Goal: Information Seeking & Learning: Learn about a topic

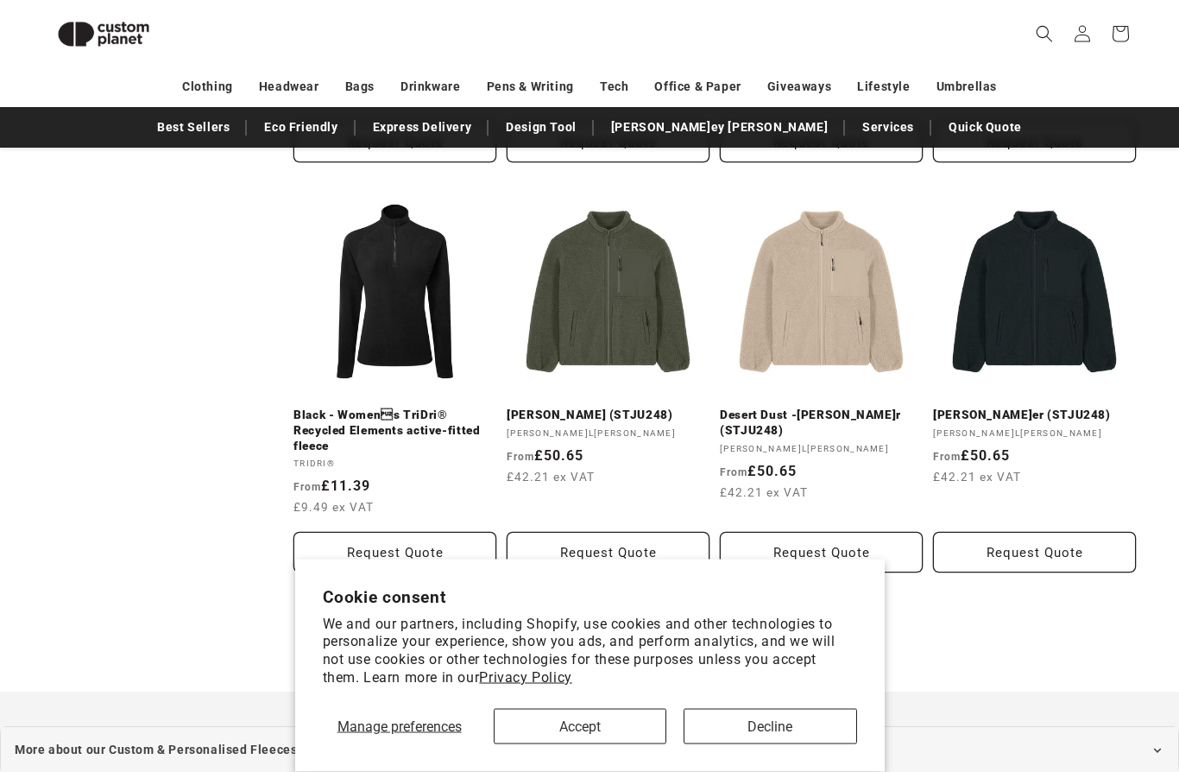
scroll to position [1753, 0]
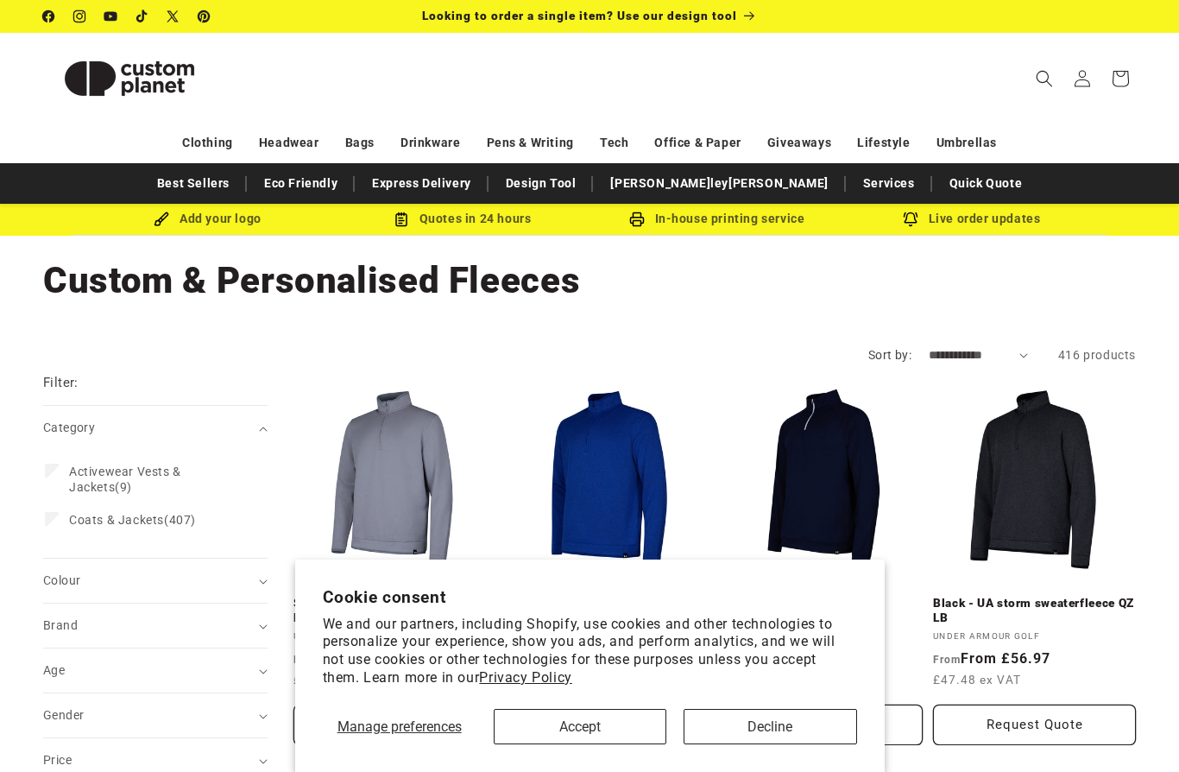
drag, startPoint x: 0, startPoint y: 0, endPoint x: 767, endPoint y: 719, distance: 1051.2
click at [767, 719] on button "Decline" at bounding box center [770, 726] width 173 height 35
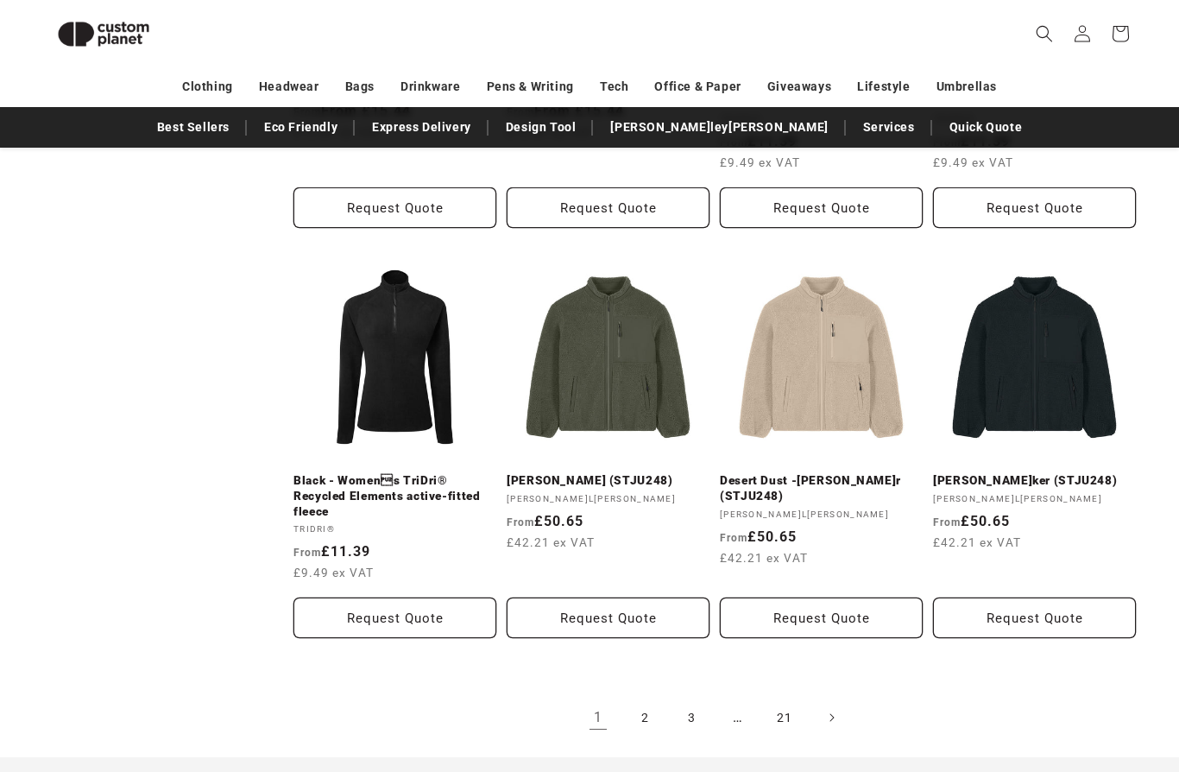
scroll to position [1697, 0]
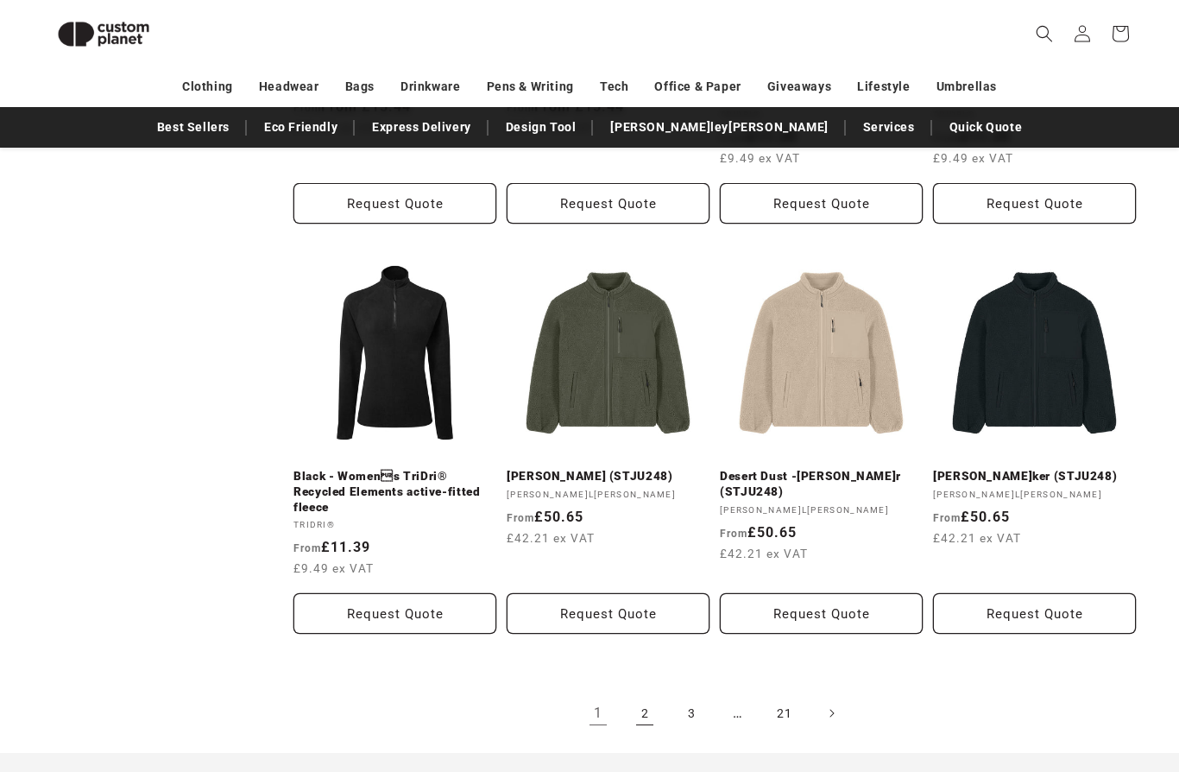
drag, startPoint x: 767, startPoint y: 719, endPoint x: 642, endPoint y: 687, distance: 128.4
click at [642, 694] on link "2" at bounding box center [645, 713] width 38 height 38
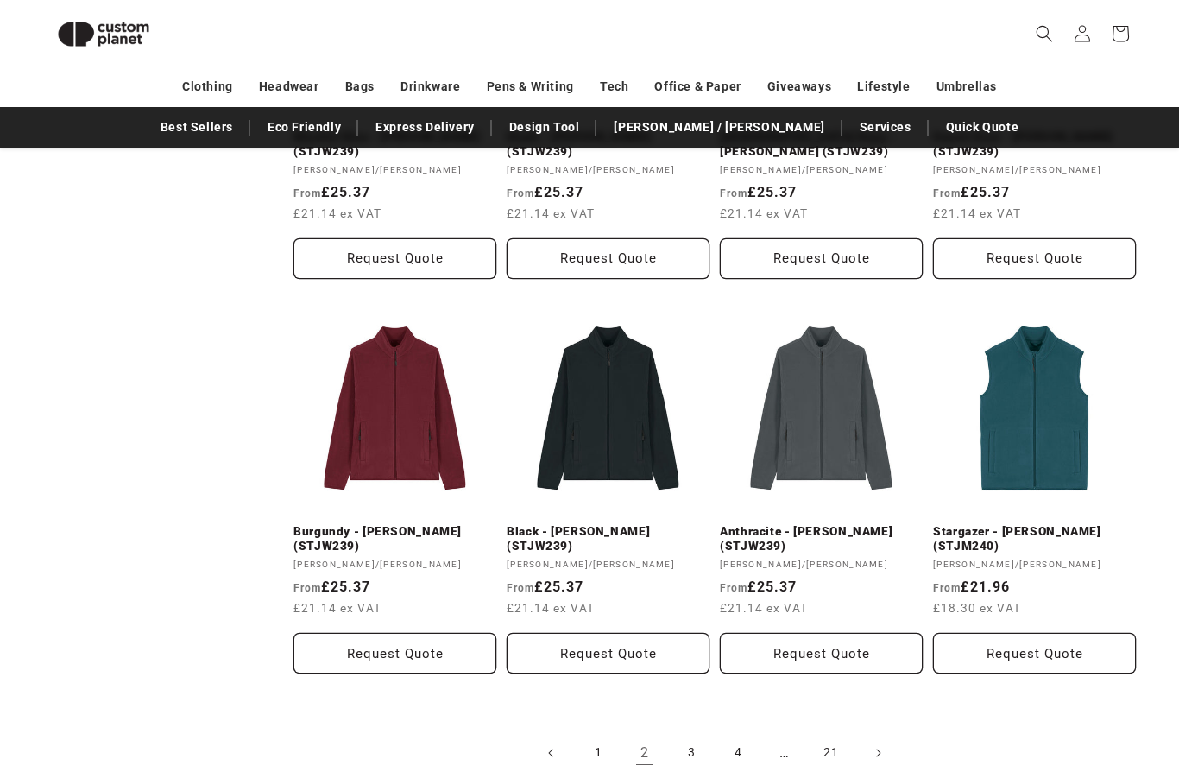
scroll to position [1627, 0]
drag, startPoint x: 0, startPoint y: 0, endPoint x: 692, endPoint y: 755, distance: 1024.1
click at [692, 755] on link "3" at bounding box center [692, 753] width 38 height 38
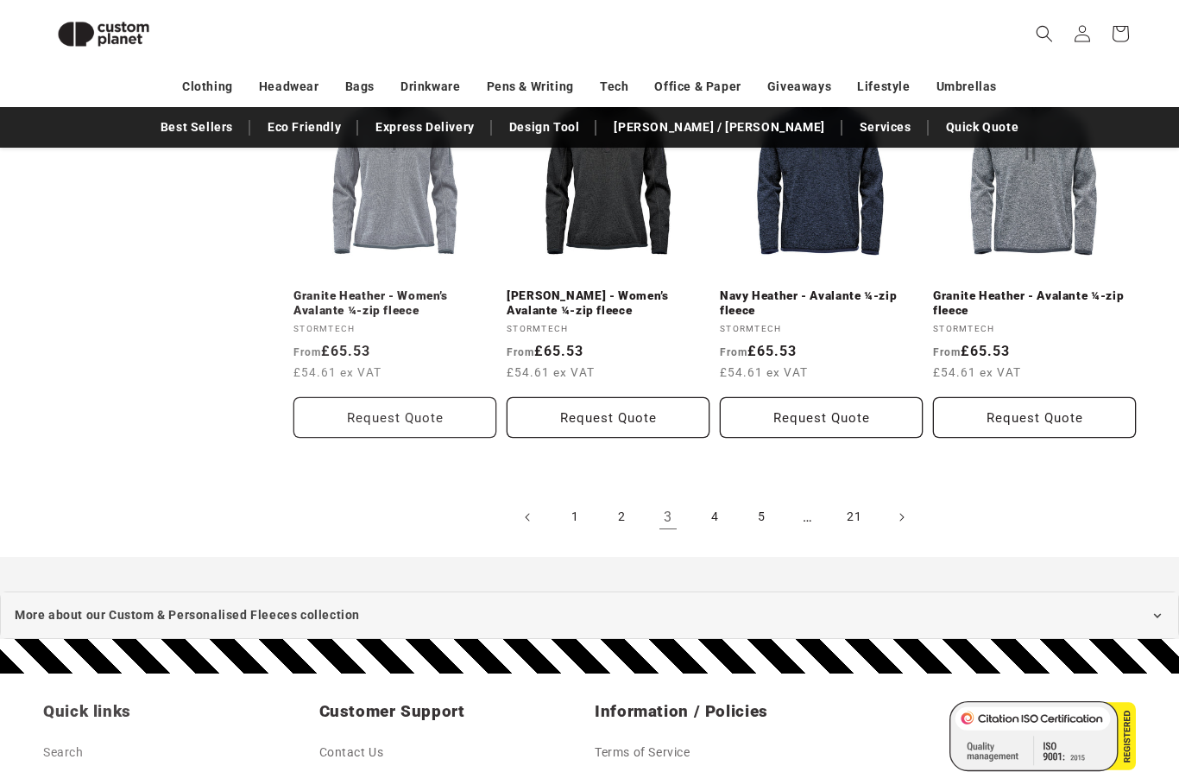
scroll to position [1862, 0]
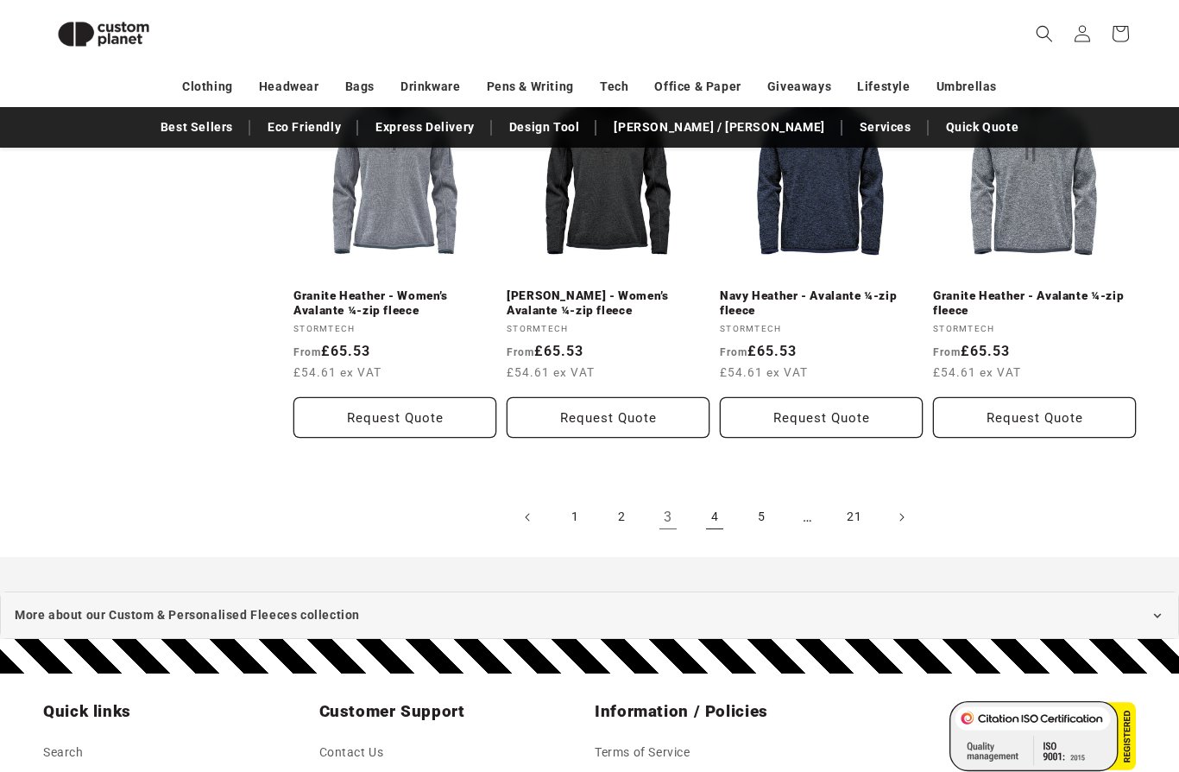
drag, startPoint x: 0, startPoint y: 0, endPoint x: 709, endPoint y: 521, distance: 880.0
click at [709, 521] on link "4" at bounding box center [715, 517] width 38 height 38
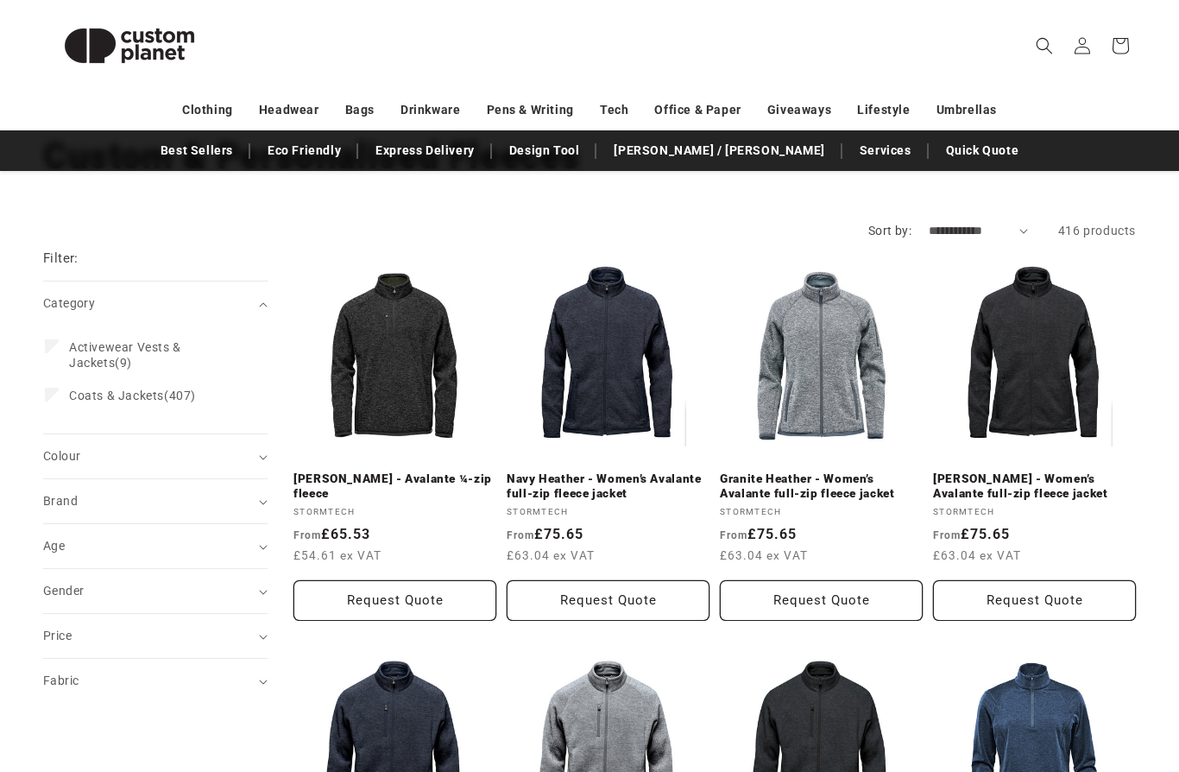
scroll to position [123, 0]
click at [230, 559] on summary "Age (0)" at bounding box center [155, 547] width 224 height 44
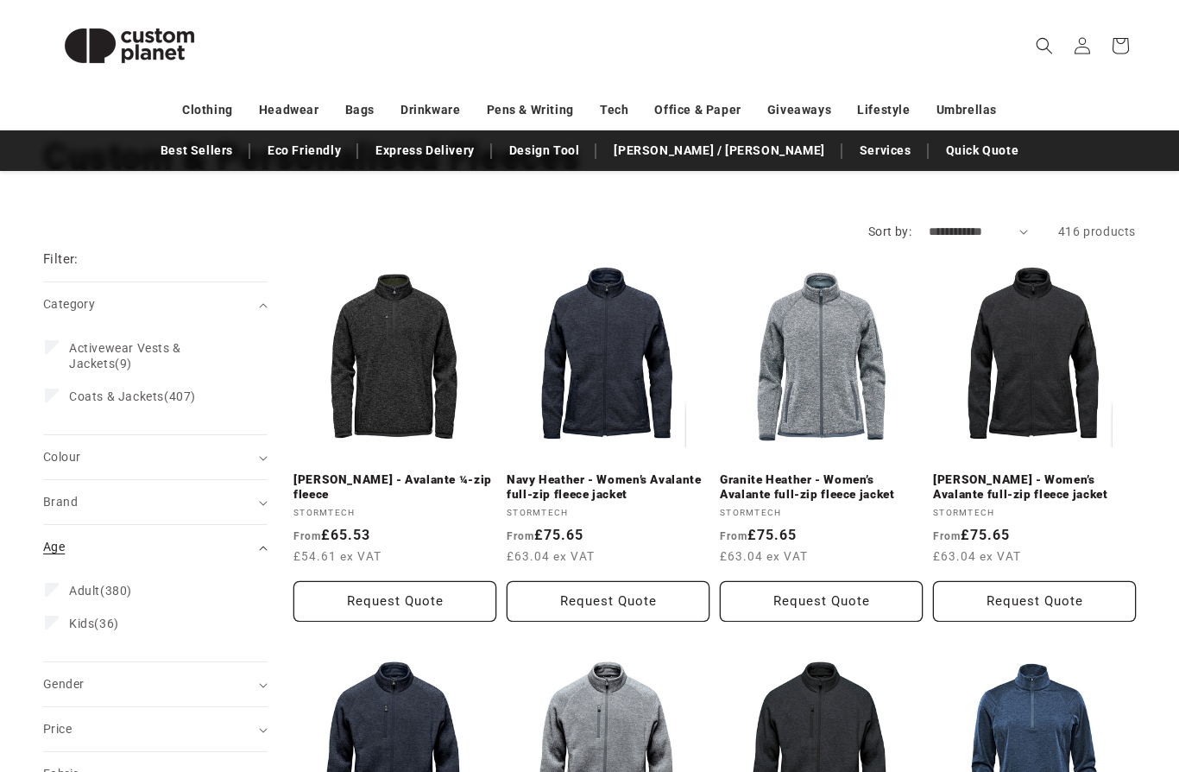
click at [267, 544] on summary "Age (0)" at bounding box center [155, 547] width 224 height 44
click at [246, 551] on div "Age (0)" at bounding box center [148, 547] width 210 height 18
click at [123, 593] on span "Adult (380)" at bounding box center [100, 591] width 63 height 16
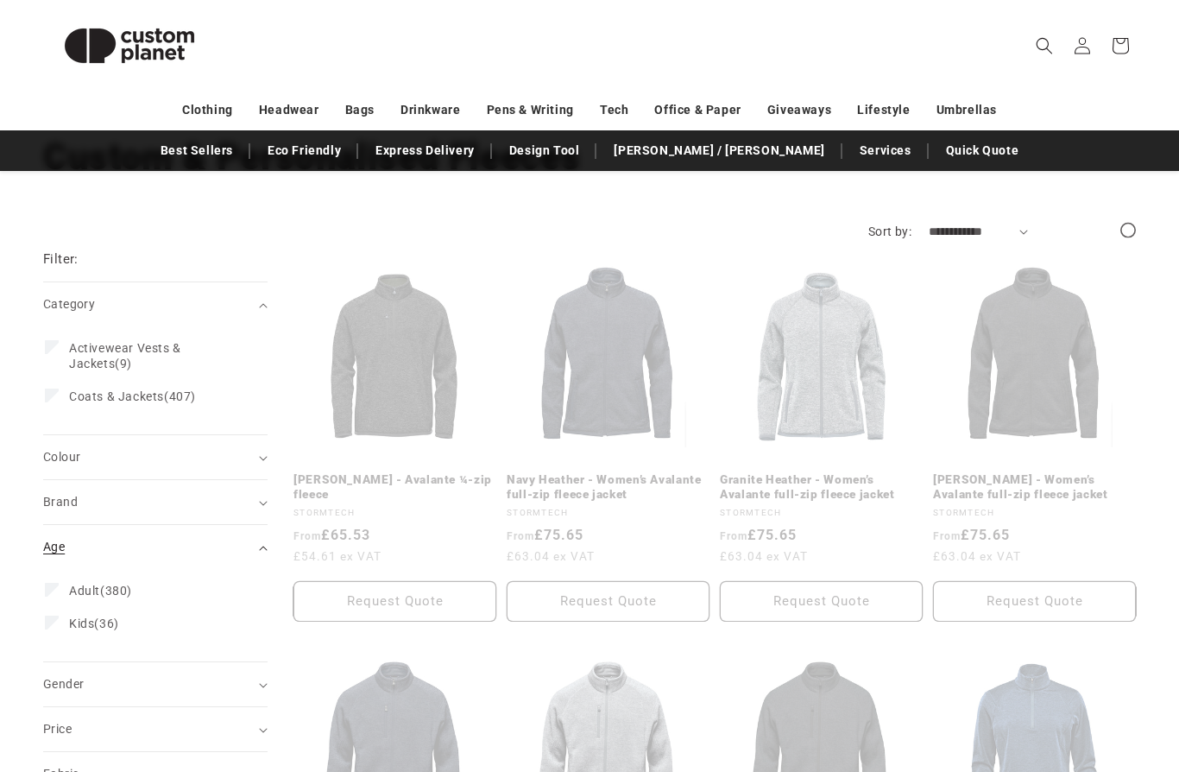
click at [262, 546] on icon "Age (0 selected)" at bounding box center [263, 548] width 9 height 5
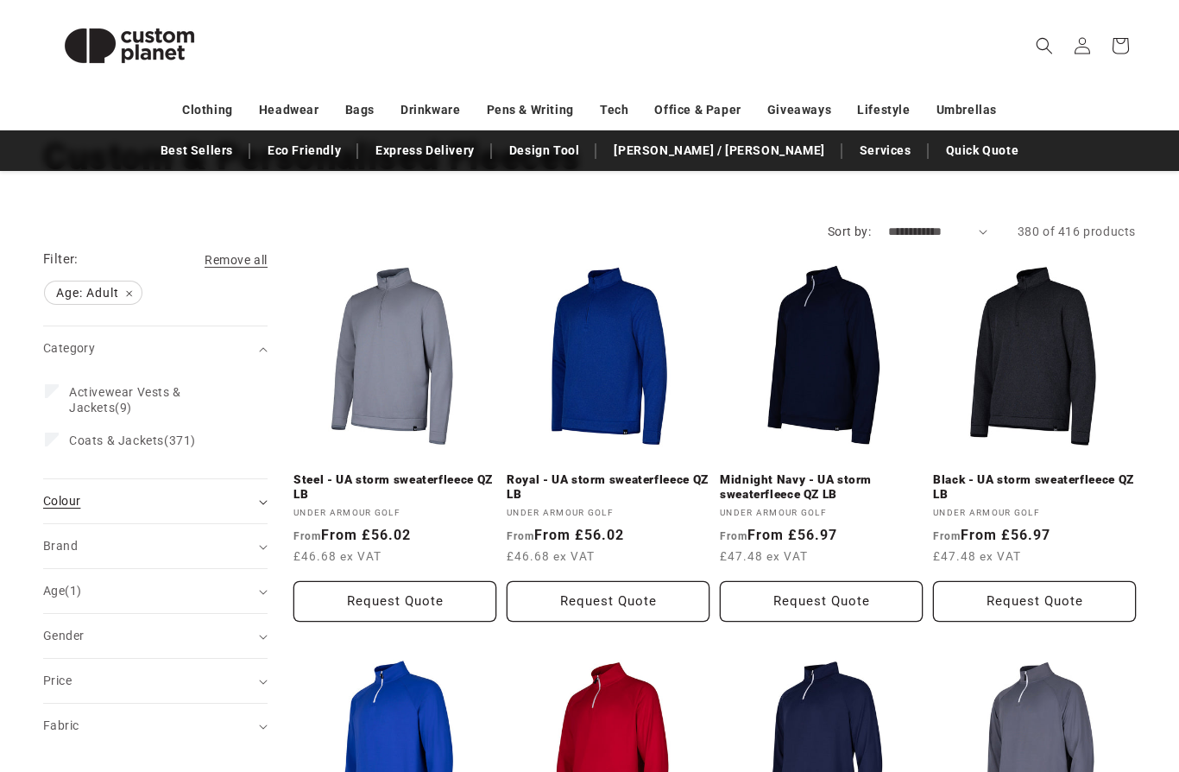
click at [258, 499] on summary "Colour (0)" at bounding box center [155, 501] width 224 height 44
